Goal: Information Seeking & Learning: Learn about a topic

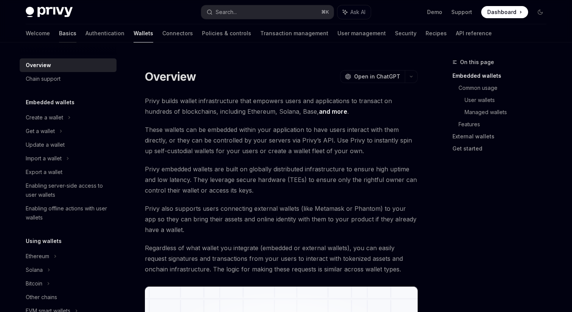
click at [59, 33] on link "Basics" at bounding box center [67, 33] width 17 height 18
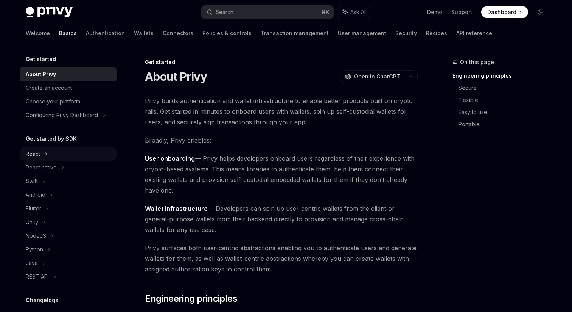
click at [43, 156] on div "React" at bounding box center [68, 154] width 97 height 14
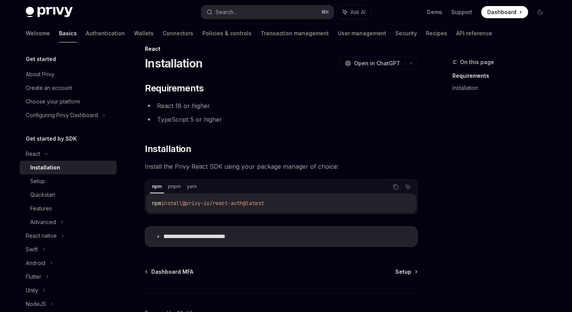
scroll to position [12, 0]
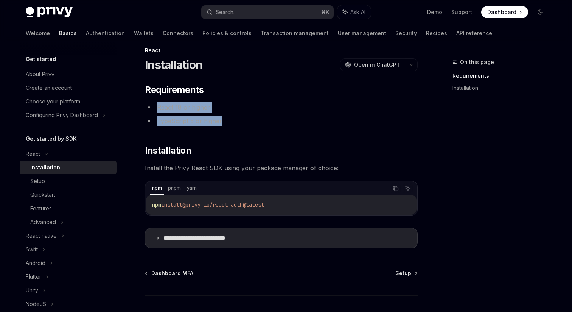
drag, startPoint x: 222, startPoint y: 120, endPoint x: 154, endPoint y: 107, distance: 69.4
click at [154, 107] on ul "React 18 or higher TypeScript 5 or higher" at bounding box center [281, 114] width 273 height 24
copy ul "React 18 or higher TypeScript 5 or higher"
click at [156, 242] on summary "**********" at bounding box center [281, 238] width 272 height 20
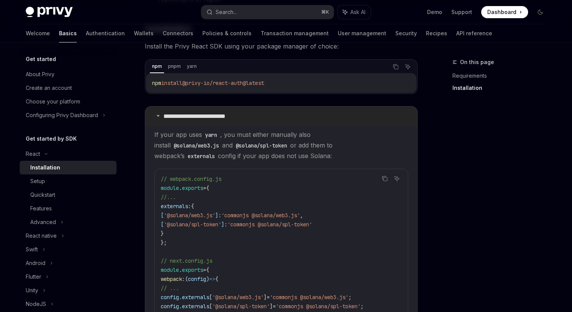
scroll to position [133, 0]
click at [158, 118] on summary "**********" at bounding box center [281, 117] width 272 height 20
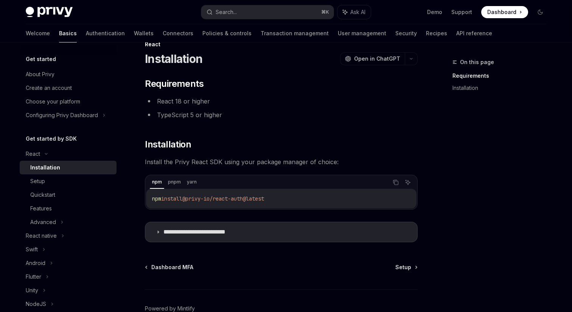
scroll to position [14, 0]
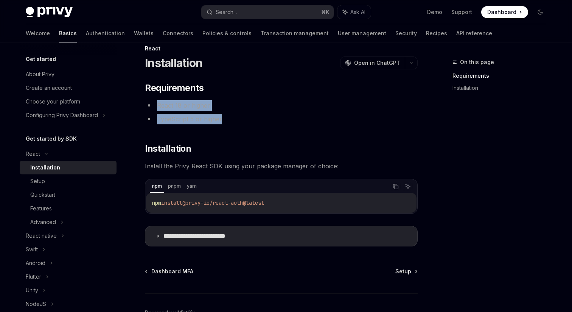
drag, startPoint x: 223, startPoint y: 120, endPoint x: 157, endPoint y: 101, distance: 69.3
click at [157, 101] on ul "React 18 or higher TypeScript 5 or higher" at bounding box center [281, 112] width 273 height 24
copy ul "React 18 or higher TypeScript 5 or higher"
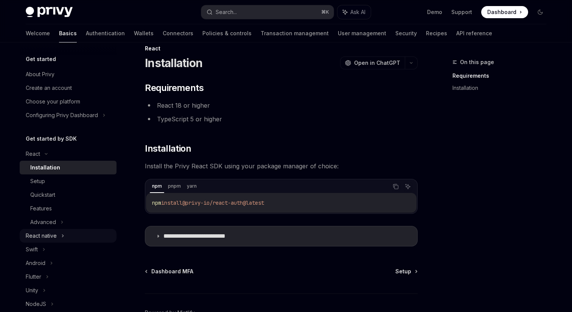
click at [58, 233] on div "React native" at bounding box center [68, 236] width 97 height 14
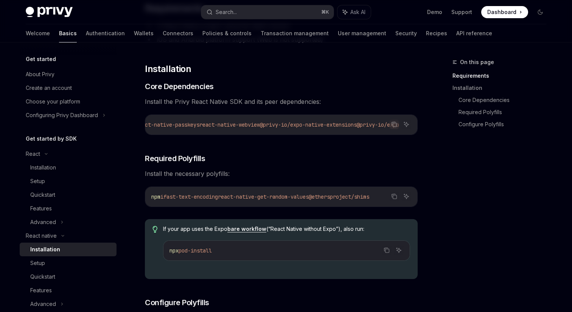
scroll to position [0, 420]
click at [458, 194] on div "On this page Requirements Installation Core Dependencies Required Polyfills Con…" at bounding box center [495, 185] width 115 height 254
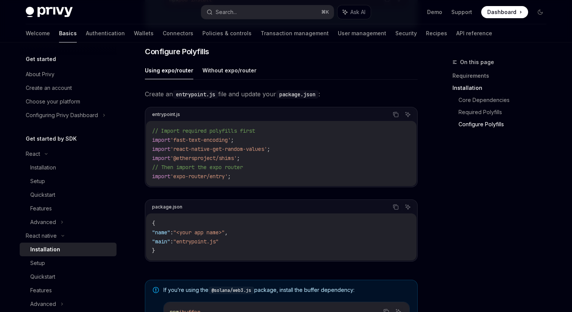
scroll to position [341, 0]
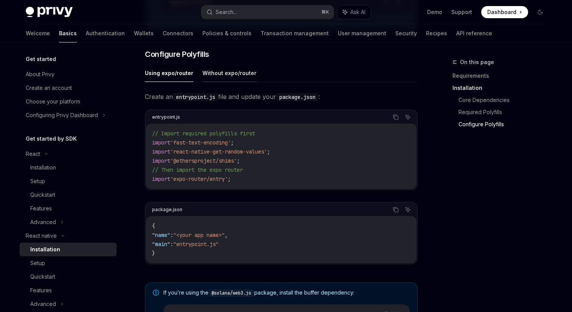
click at [232, 74] on button "Without expo/router" at bounding box center [230, 73] width 54 height 18
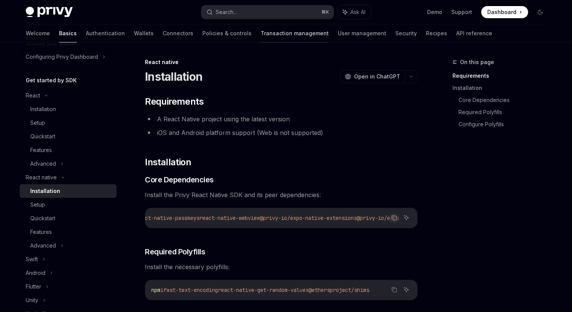
click at [261, 32] on link "Transaction management" at bounding box center [295, 33] width 68 height 18
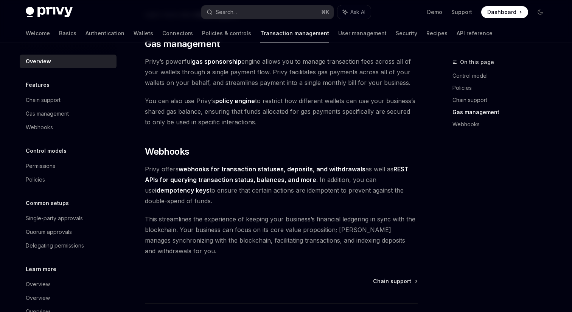
scroll to position [652, 0]
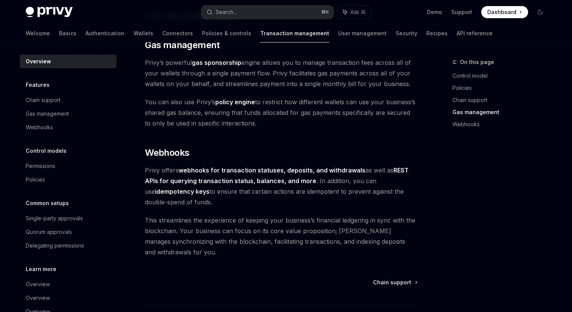
click at [248, 170] on strong "webhooks for transaction statuses, deposits, and withdrawals" at bounding box center [272, 170] width 187 height 8
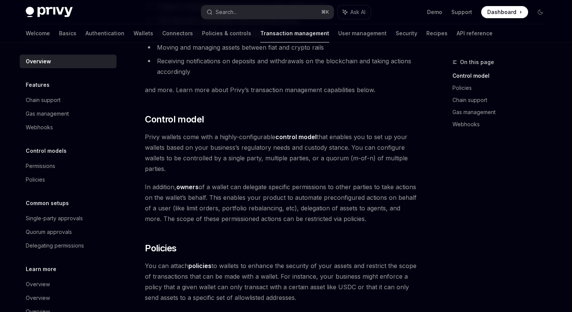
scroll to position [0, 0]
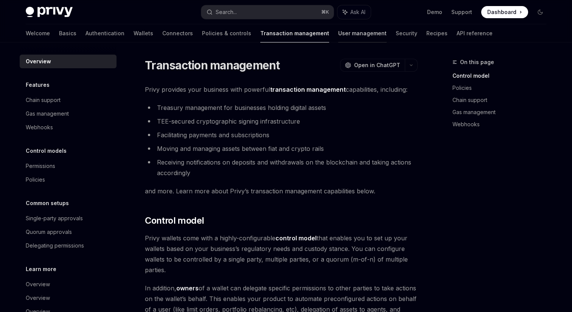
click at [338, 34] on link "User management" at bounding box center [362, 33] width 48 height 18
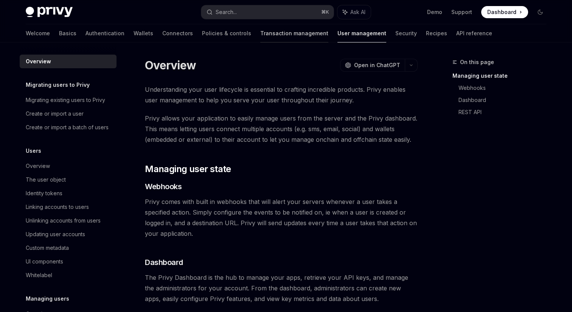
click at [260, 35] on link "Transaction management" at bounding box center [294, 33] width 68 height 18
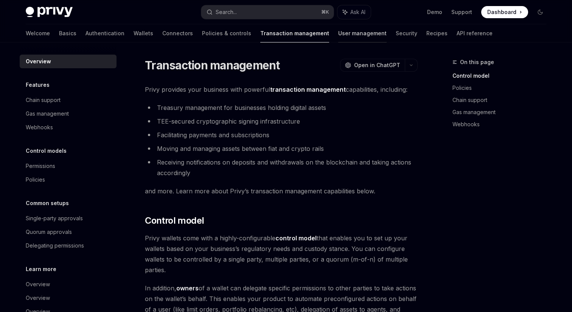
click at [338, 34] on link "User management" at bounding box center [362, 33] width 48 height 18
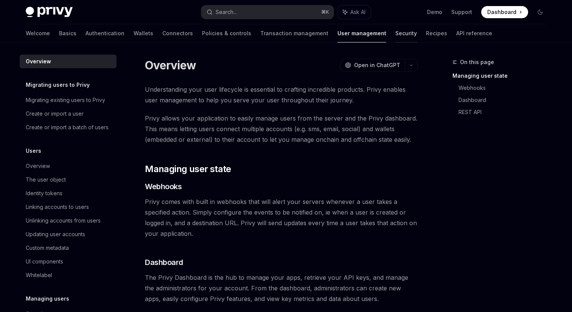
click at [396, 33] on link "Security" at bounding box center [407, 33] width 22 height 18
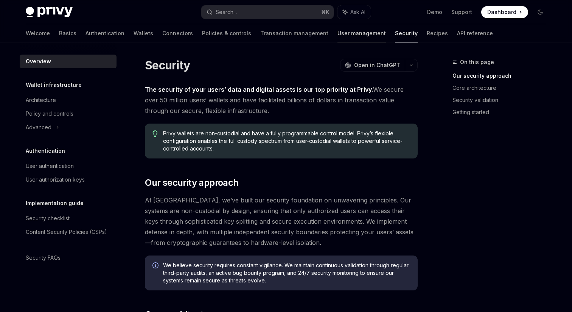
click at [338, 32] on link "User management" at bounding box center [362, 33] width 48 height 18
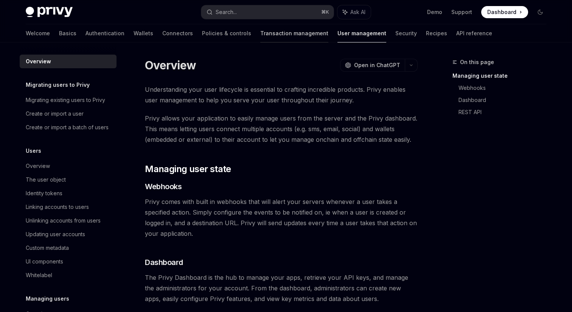
click at [260, 33] on link "Transaction management" at bounding box center [294, 33] width 68 height 18
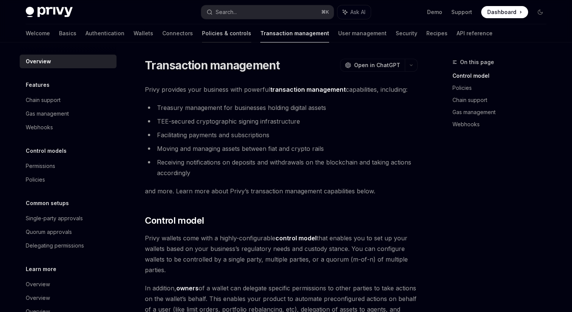
click at [202, 34] on link "Policies & controls" at bounding box center [226, 33] width 49 height 18
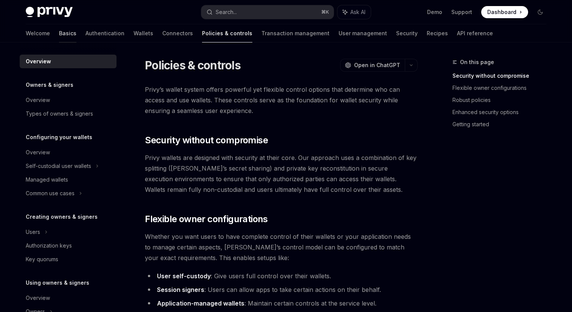
click at [59, 35] on link "Basics" at bounding box center [67, 33] width 17 height 18
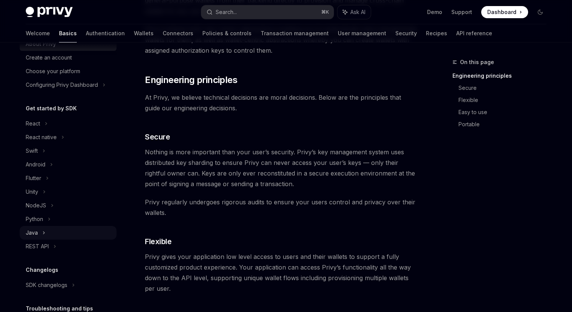
scroll to position [20, 0]
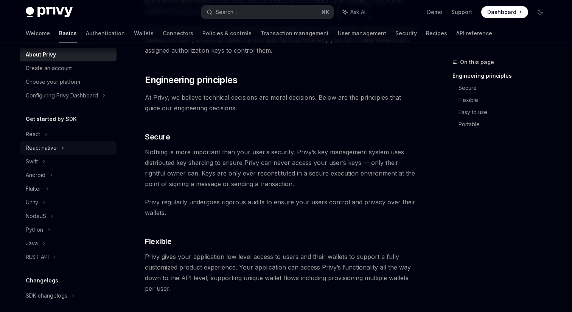
click at [50, 146] on div "React native" at bounding box center [41, 147] width 31 height 9
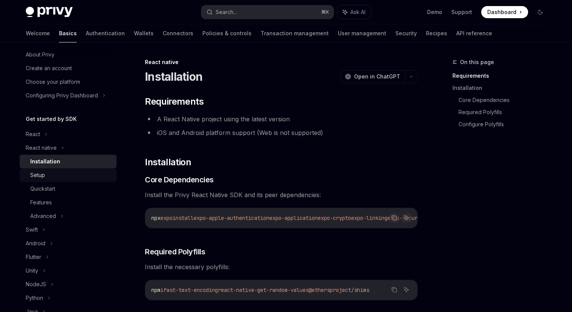
click at [58, 176] on div "Setup" at bounding box center [71, 174] width 82 height 9
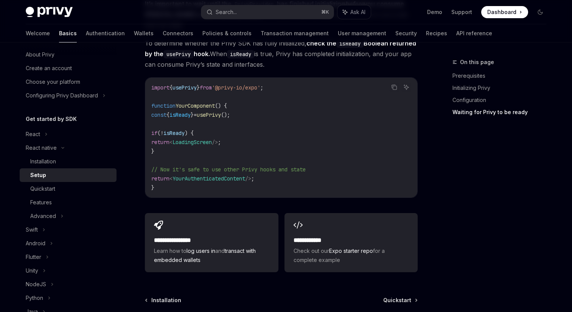
scroll to position [667, 0]
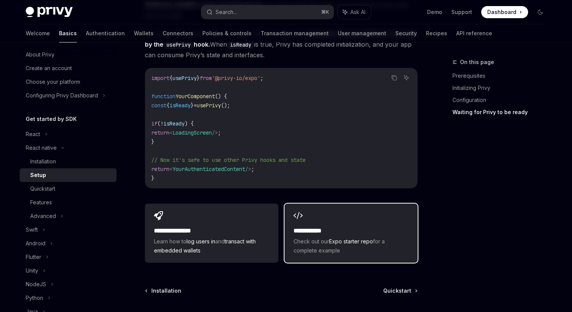
click at [297, 211] on icon at bounding box center [298, 215] width 9 height 9
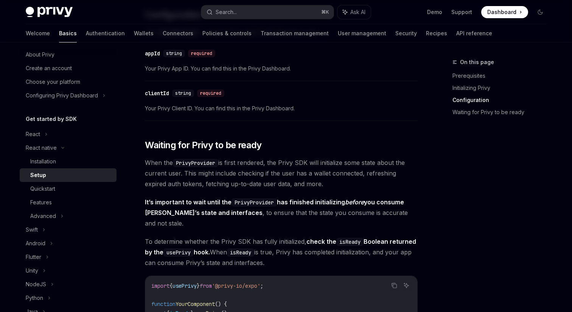
scroll to position [538, 0]
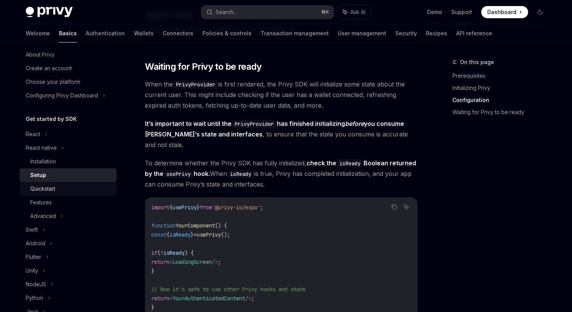
click at [50, 195] on link "Quickstart" at bounding box center [68, 189] width 97 height 14
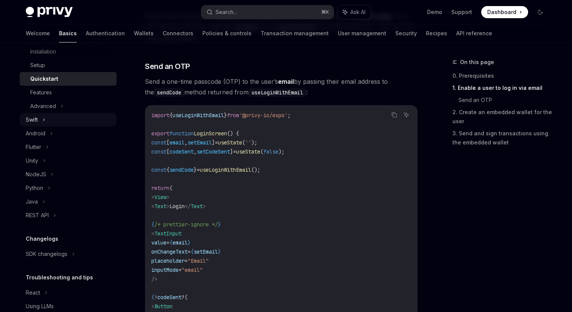
scroll to position [120, 0]
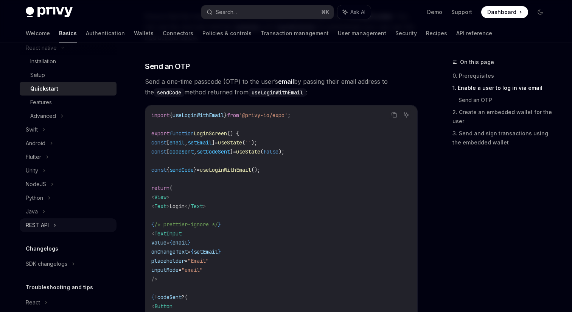
click at [62, 227] on div "REST API" at bounding box center [68, 225] width 97 height 14
type textarea "*"
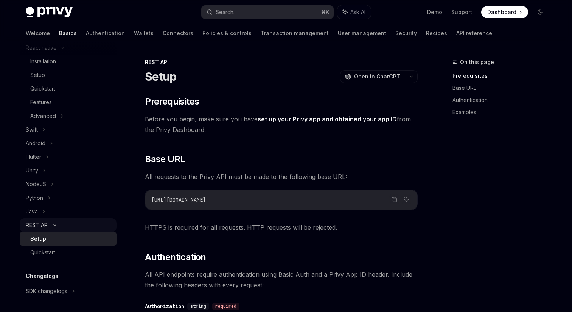
click at [62, 227] on div "REST API" at bounding box center [68, 225] width 97 height 14
